Goal: Information Seeking & Learning: Learn about a topic

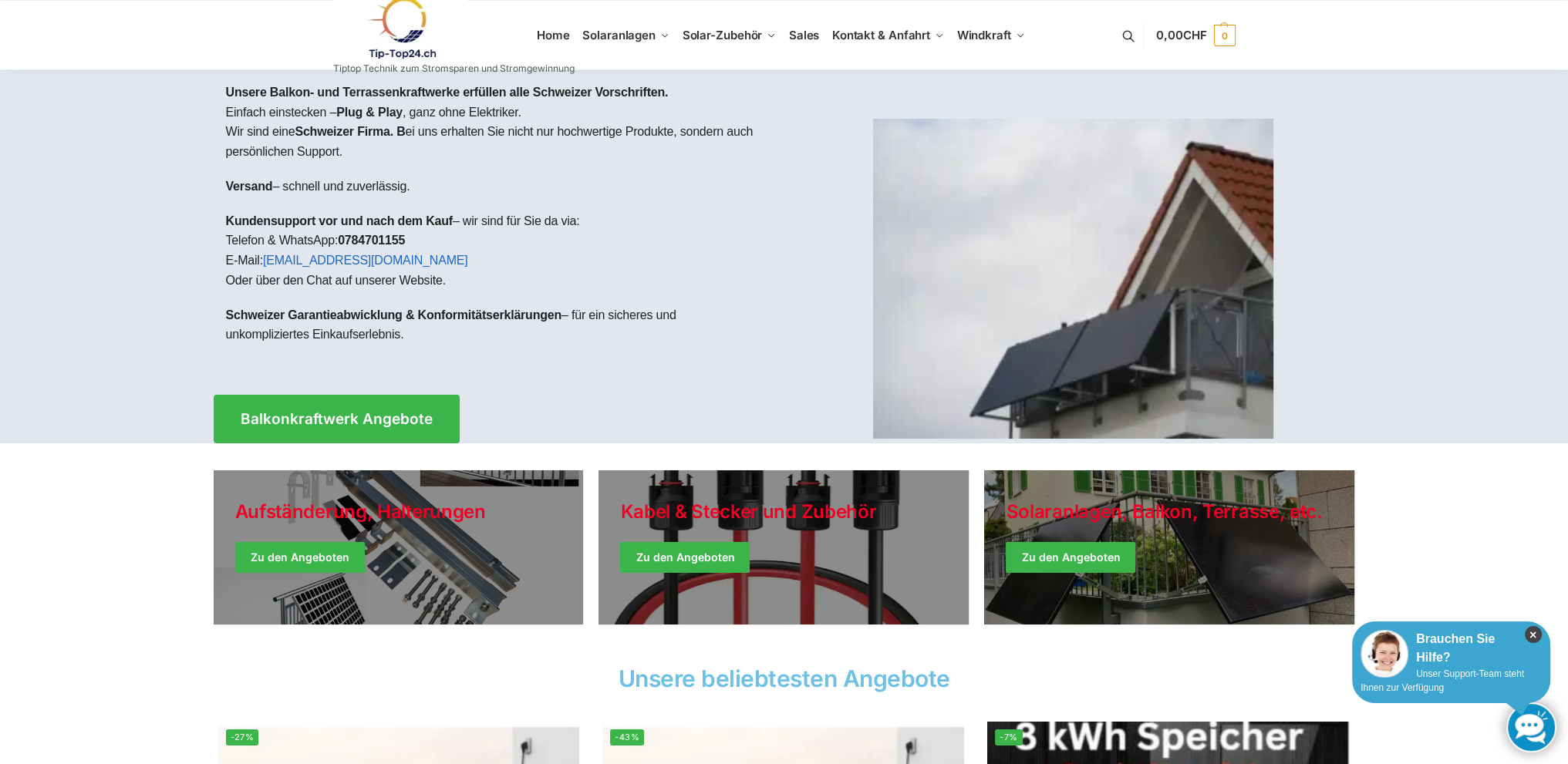
click at [1536, 635] on icon "×" at bounding box center [1533, 634] width 17 height 17
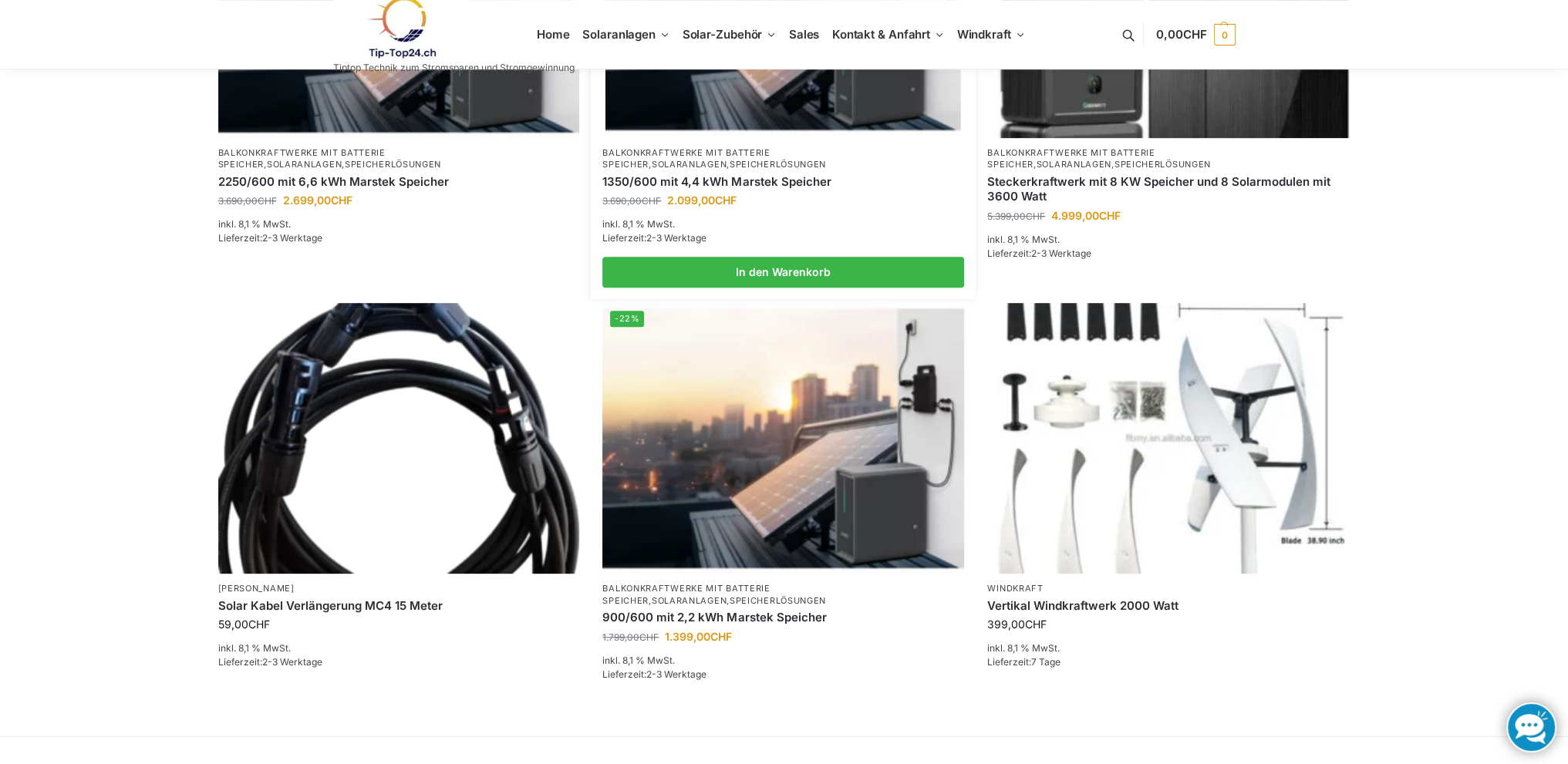
scroll to position [900, 0]
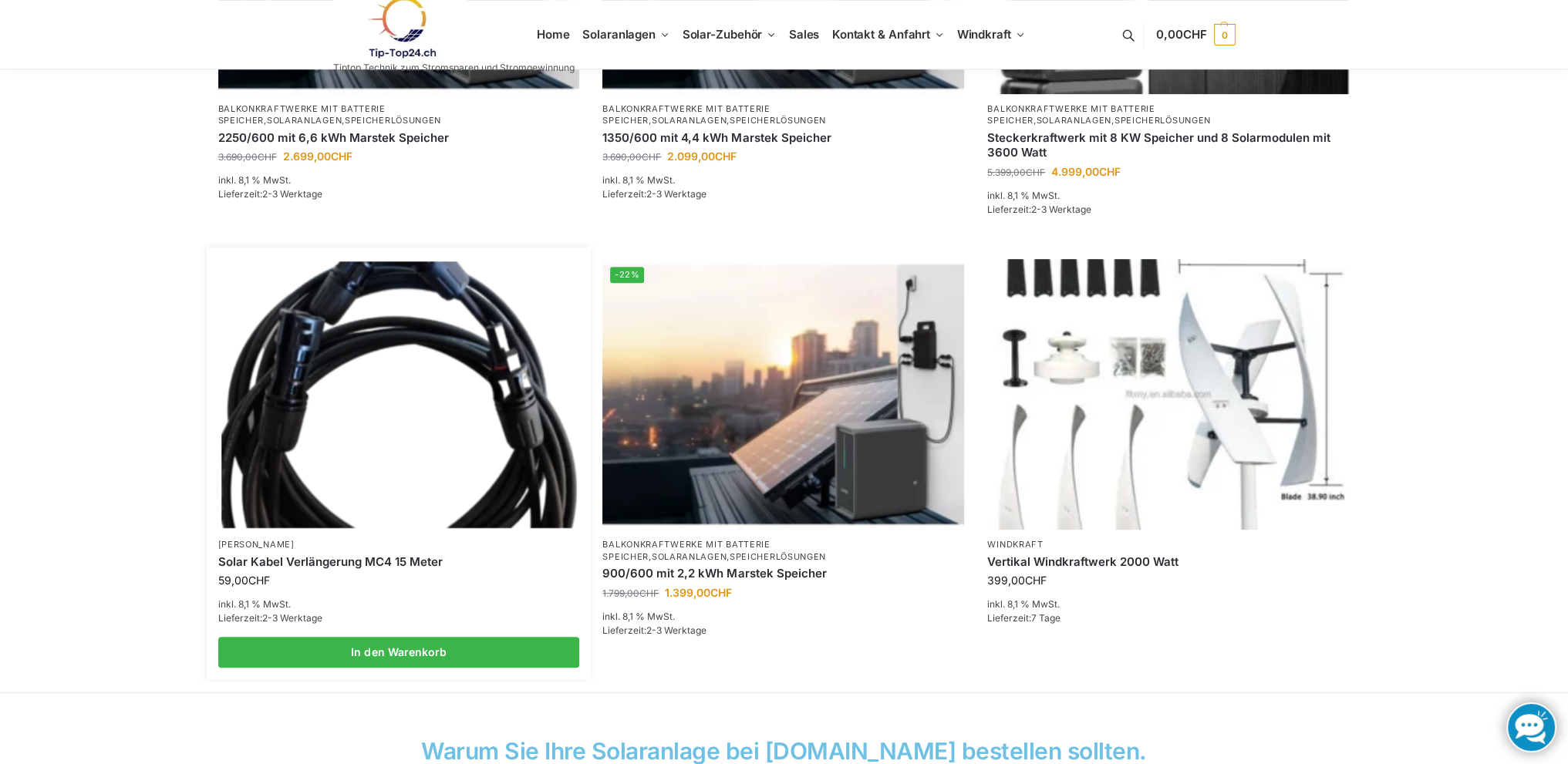
click at [347, 335] on img at bounding box center [398, 394] width 355 height 266
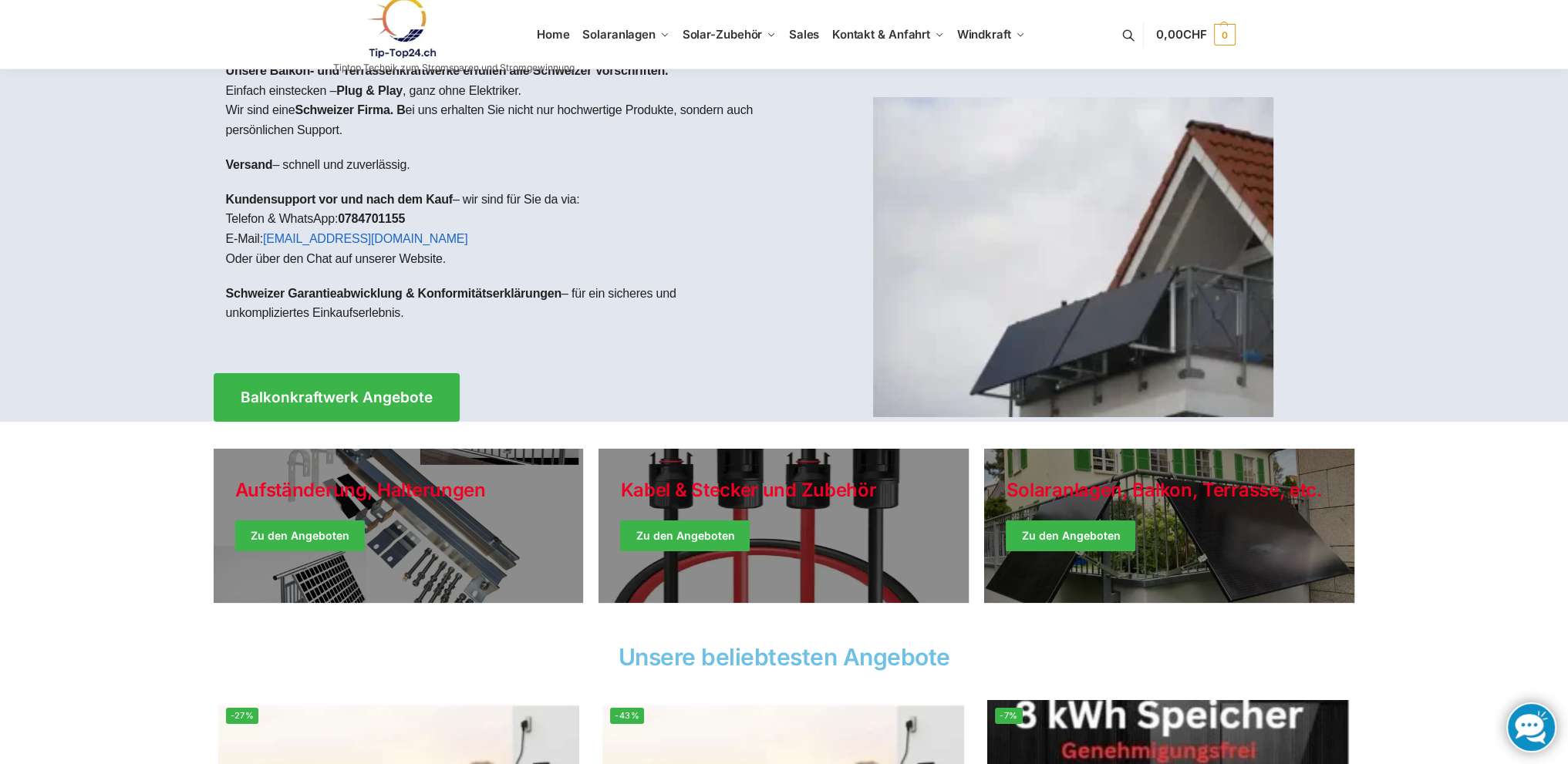
scroll to position [0, 0]
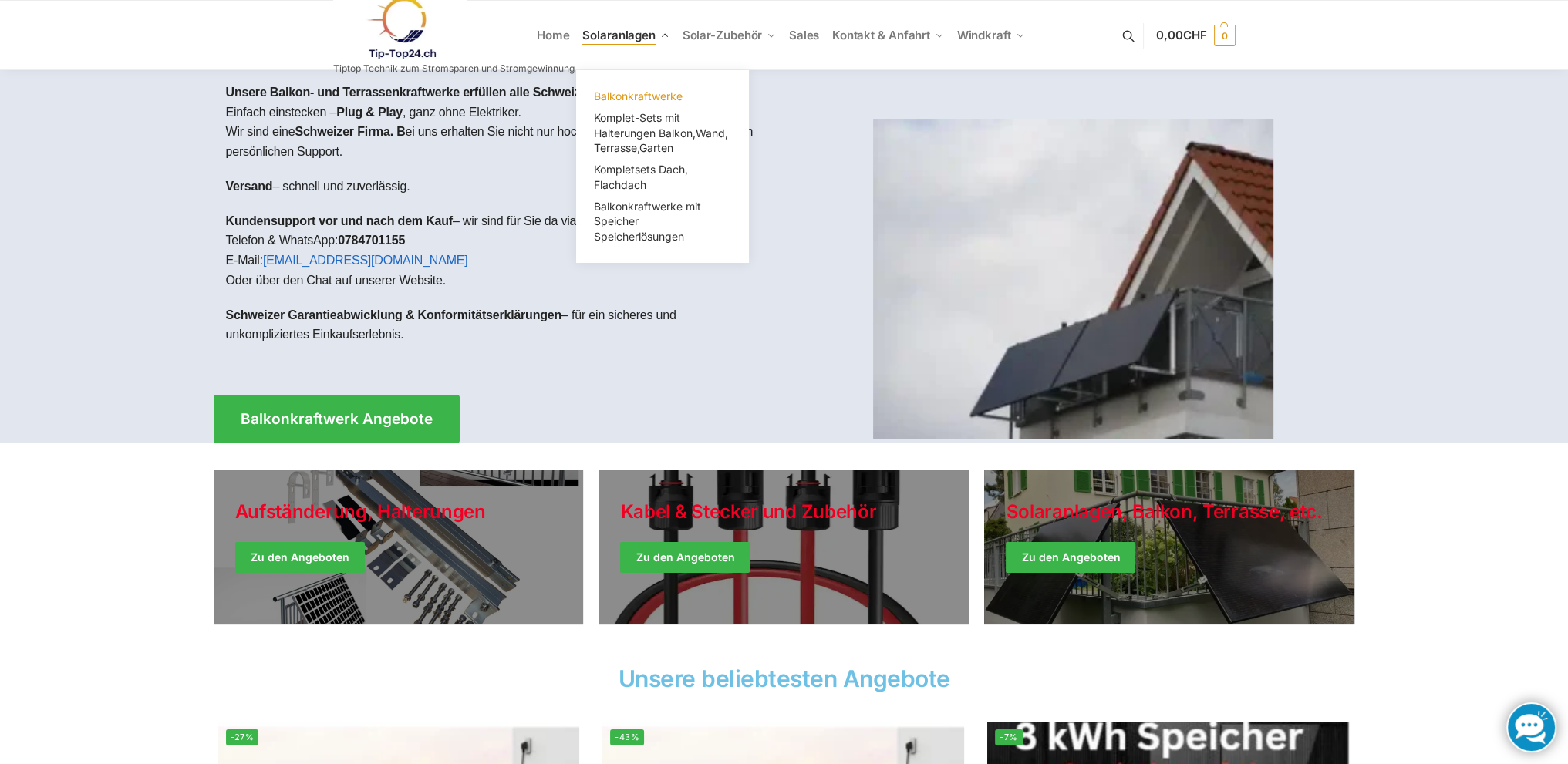
click at [648, 98] on span "Balkonkraftwerke" at bounding box center [638, 96] width 89 height 13
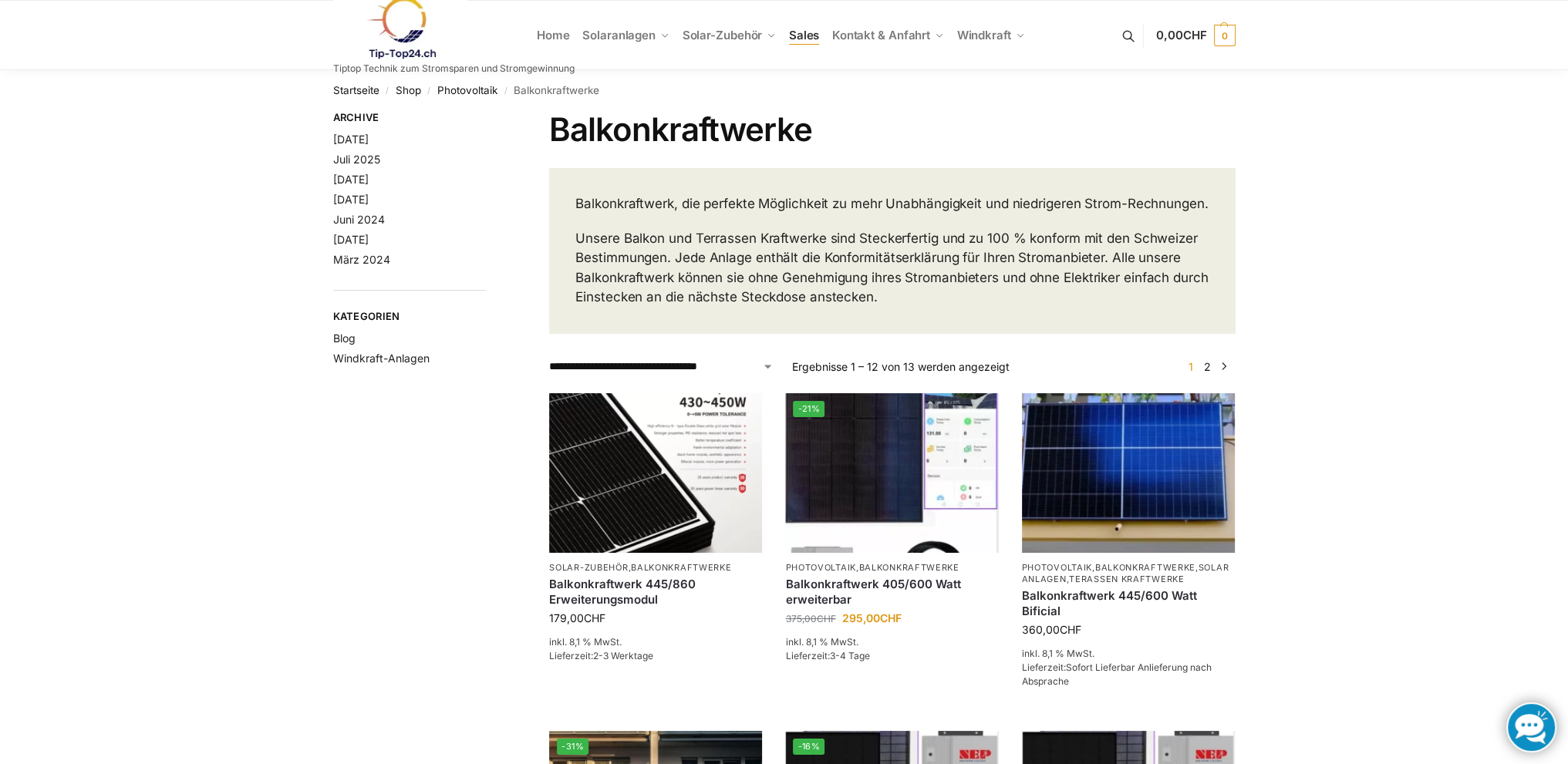
click at [799, 31] on span "Sales" at bounding box center [804, 35] width 31 height 15
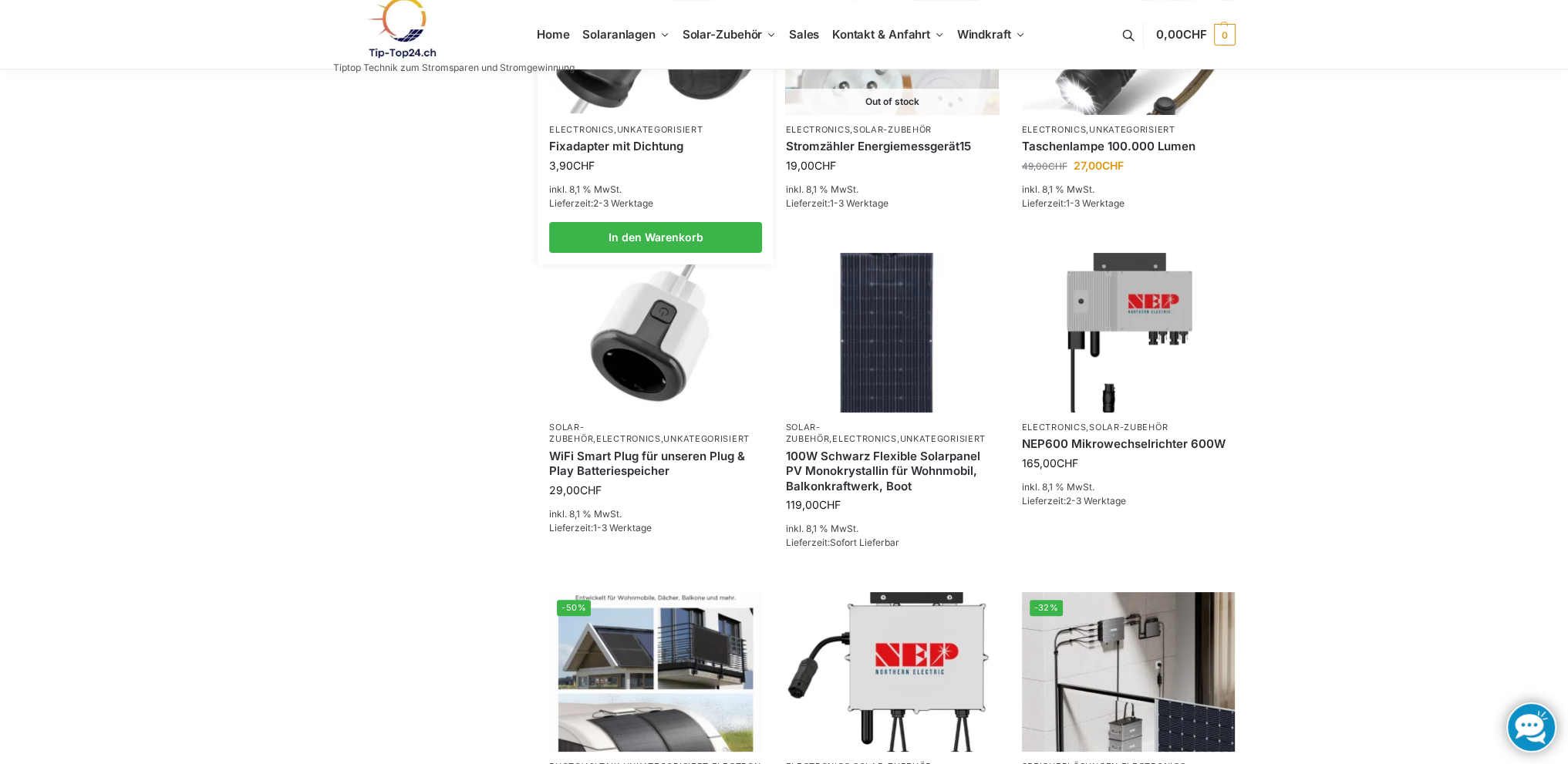
scroll to position [385, 0]
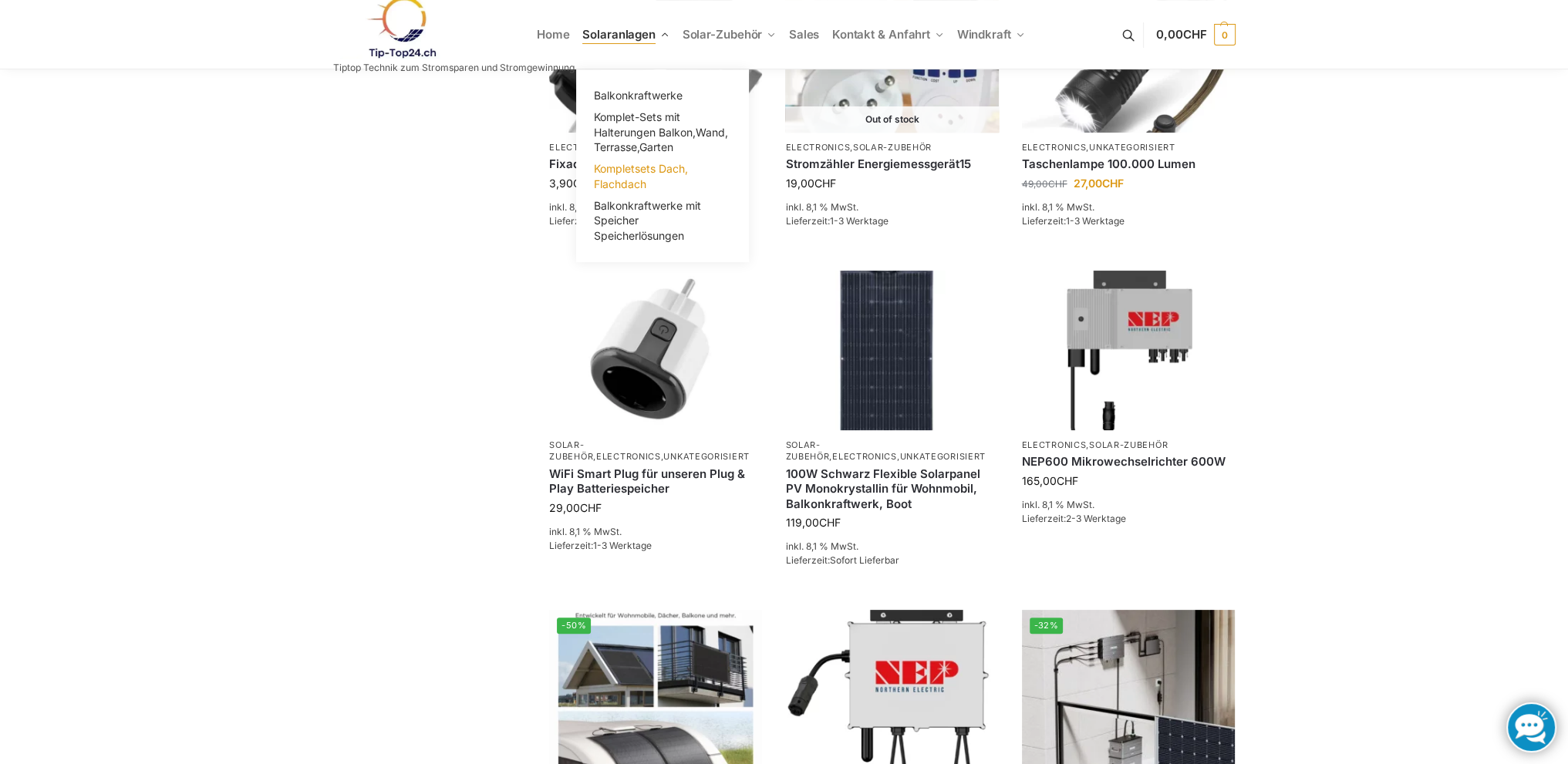
click at [628, 178] on span "Kompletsets Dach, Flachdach" at bounding box center [641, 176] width 94 height 29
